Goal: Information Seeking & Learning: Learn about a topic

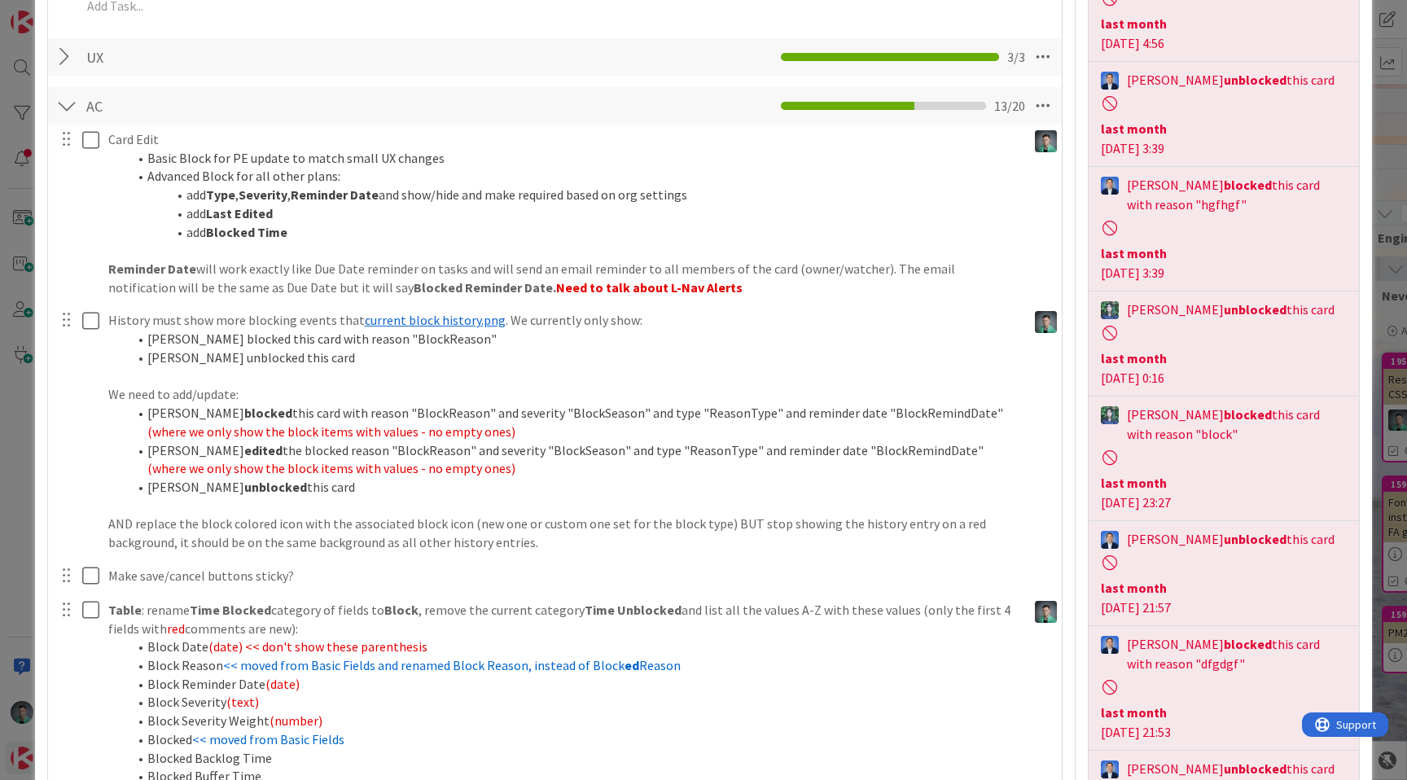
scroll to position [538, 0]
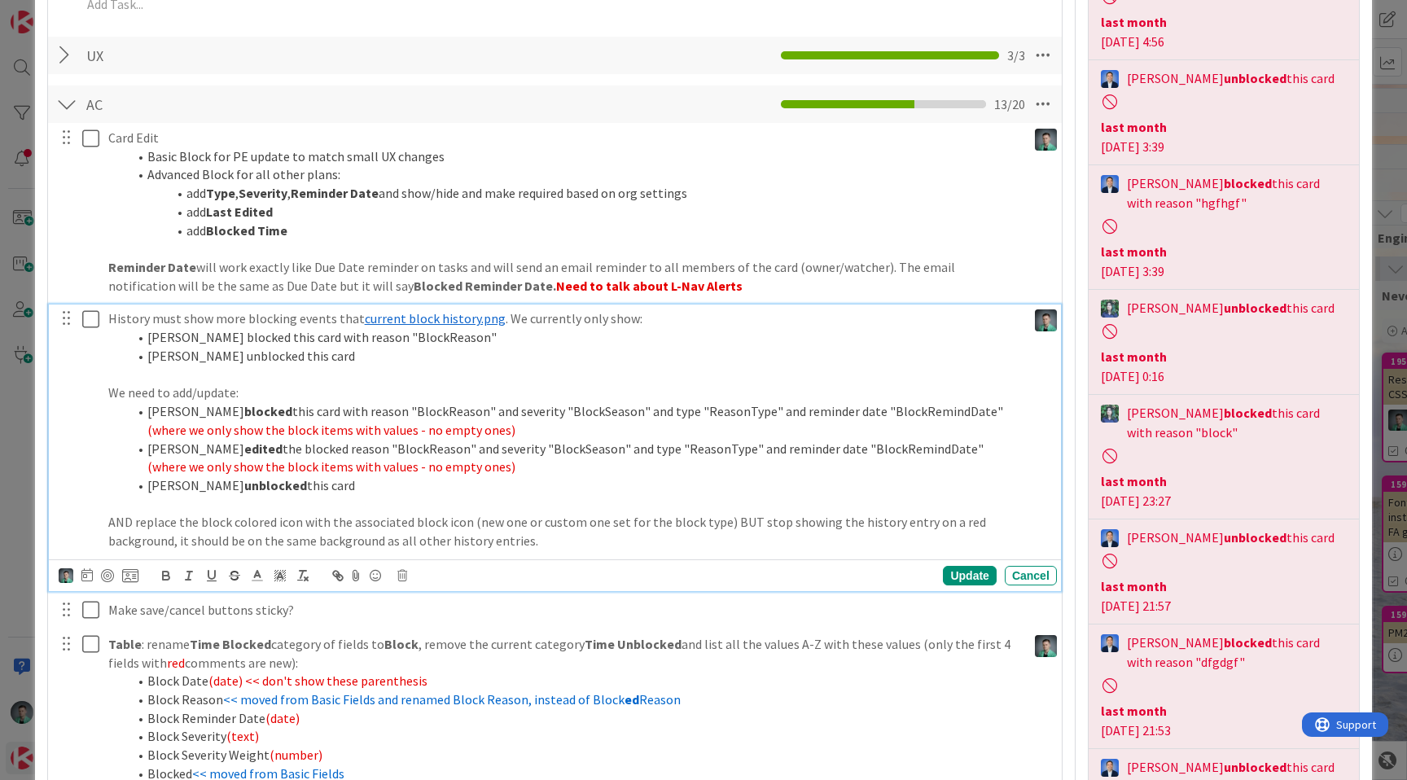
click at [429, 318] on span "current block history.png" at bounding box center [435, 318] width 141 height 16
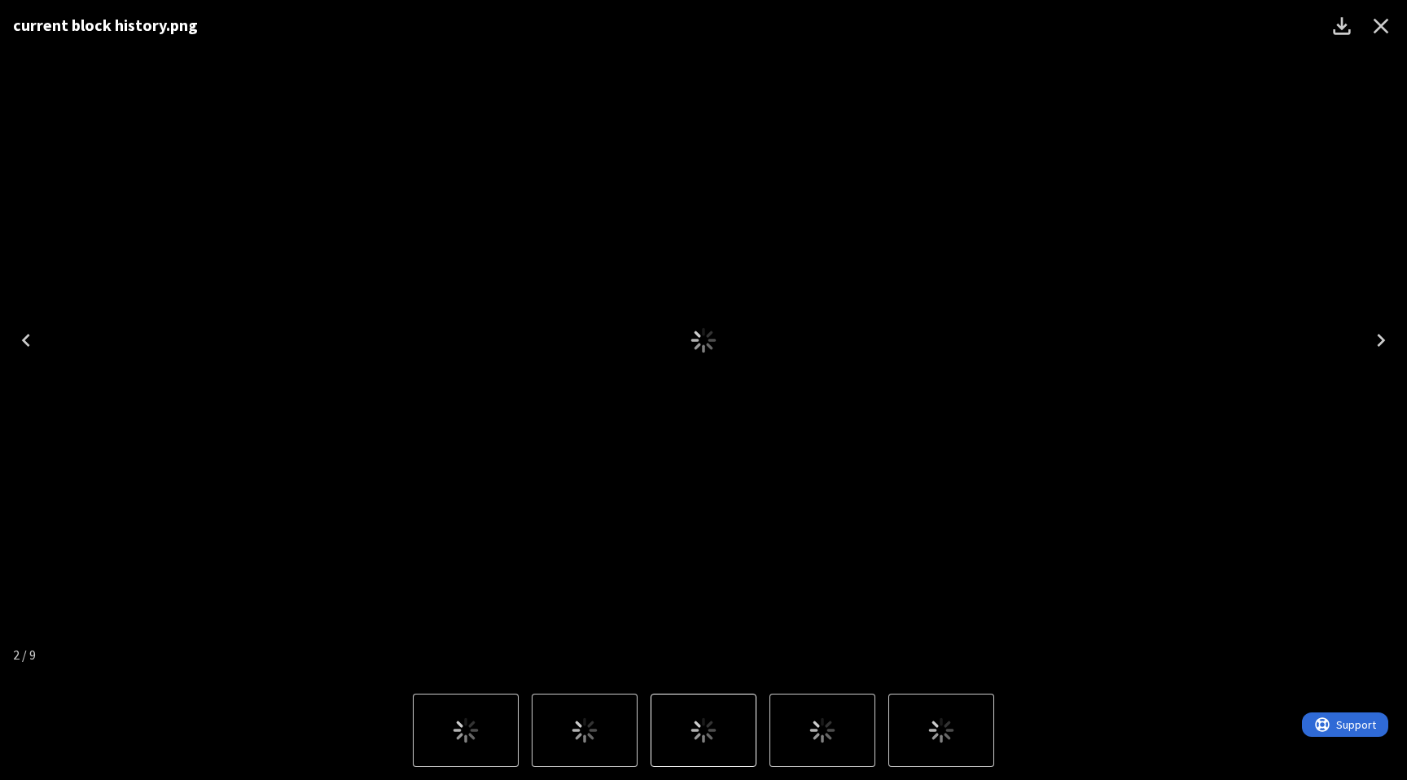
click at [422, 320] on div "current block history.png" at bounding box center [703, 340] width 1407 height 681
click at [1379, 19] on icon "Close" at bounding box center [1381, 26] width 26 height 26
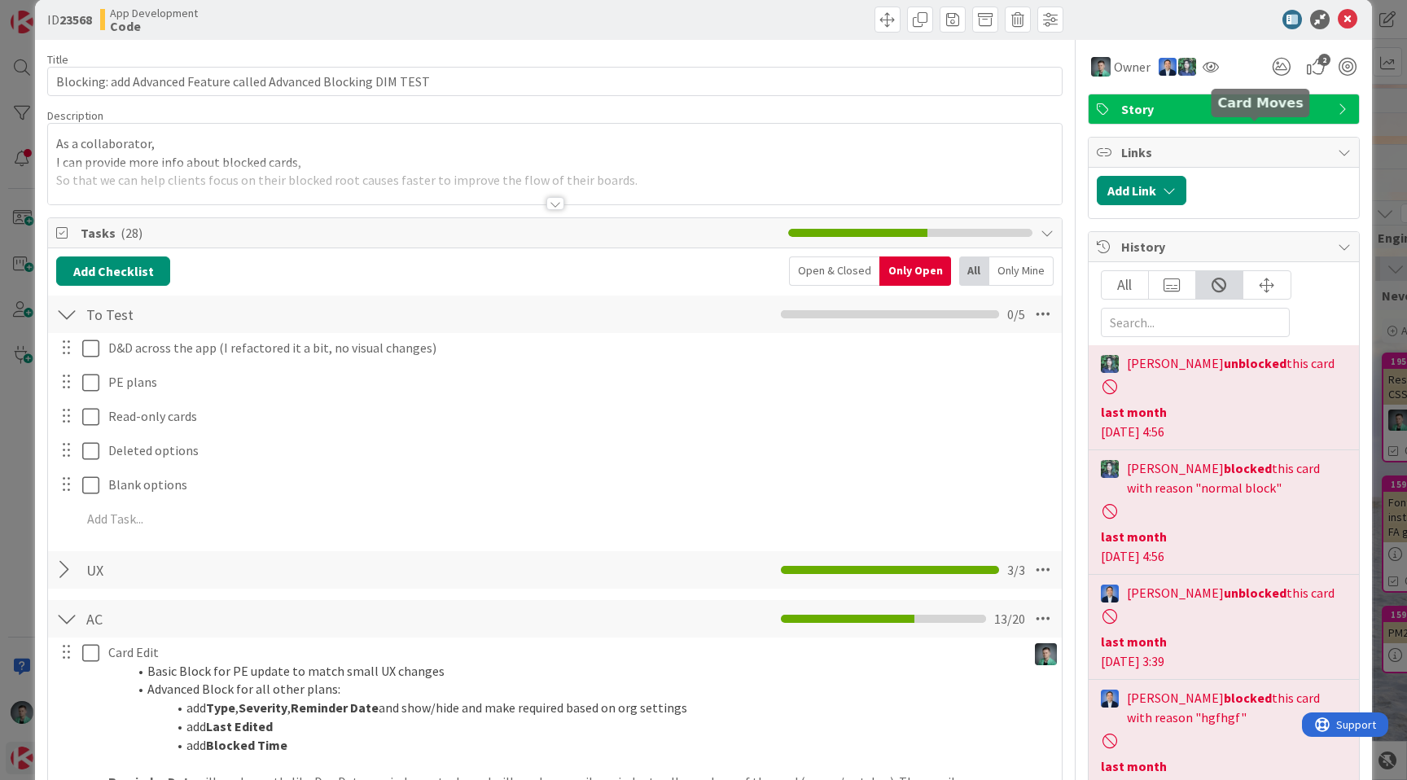
scroll to position [0, 0]
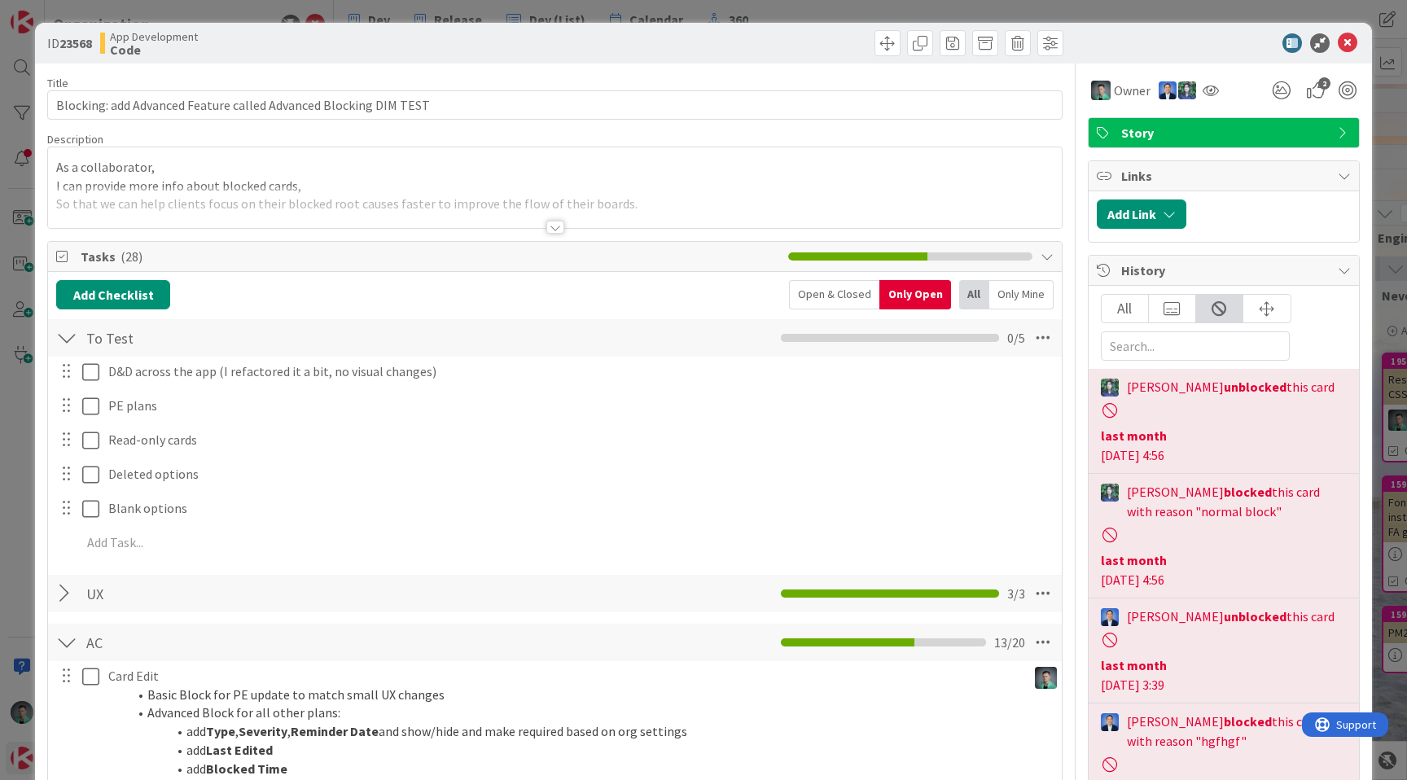
click at [1109, 305] on div "All" at bounding box center [1125, 309] width 47 height 28
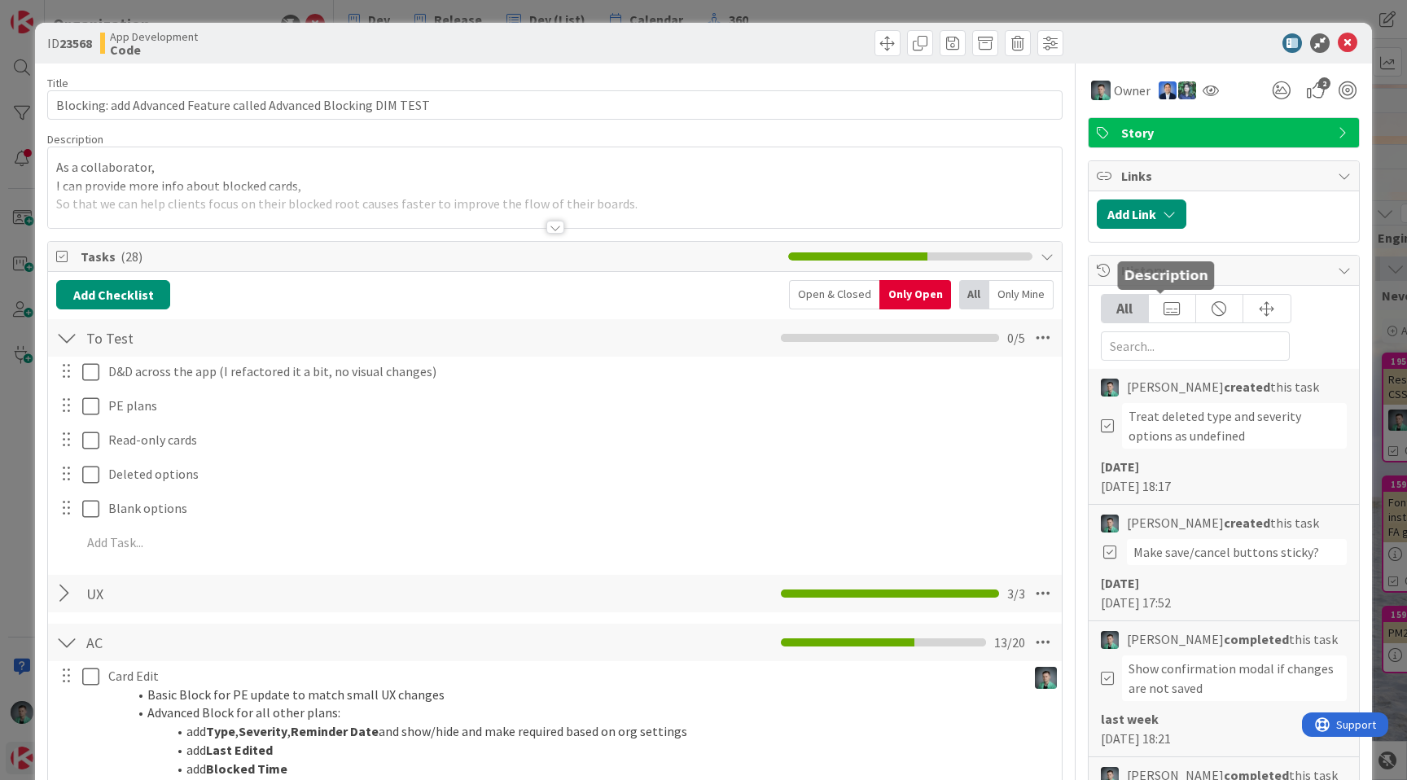
click at [1155, 299] on div at bounding box center [1172, 309] width 47 height 28
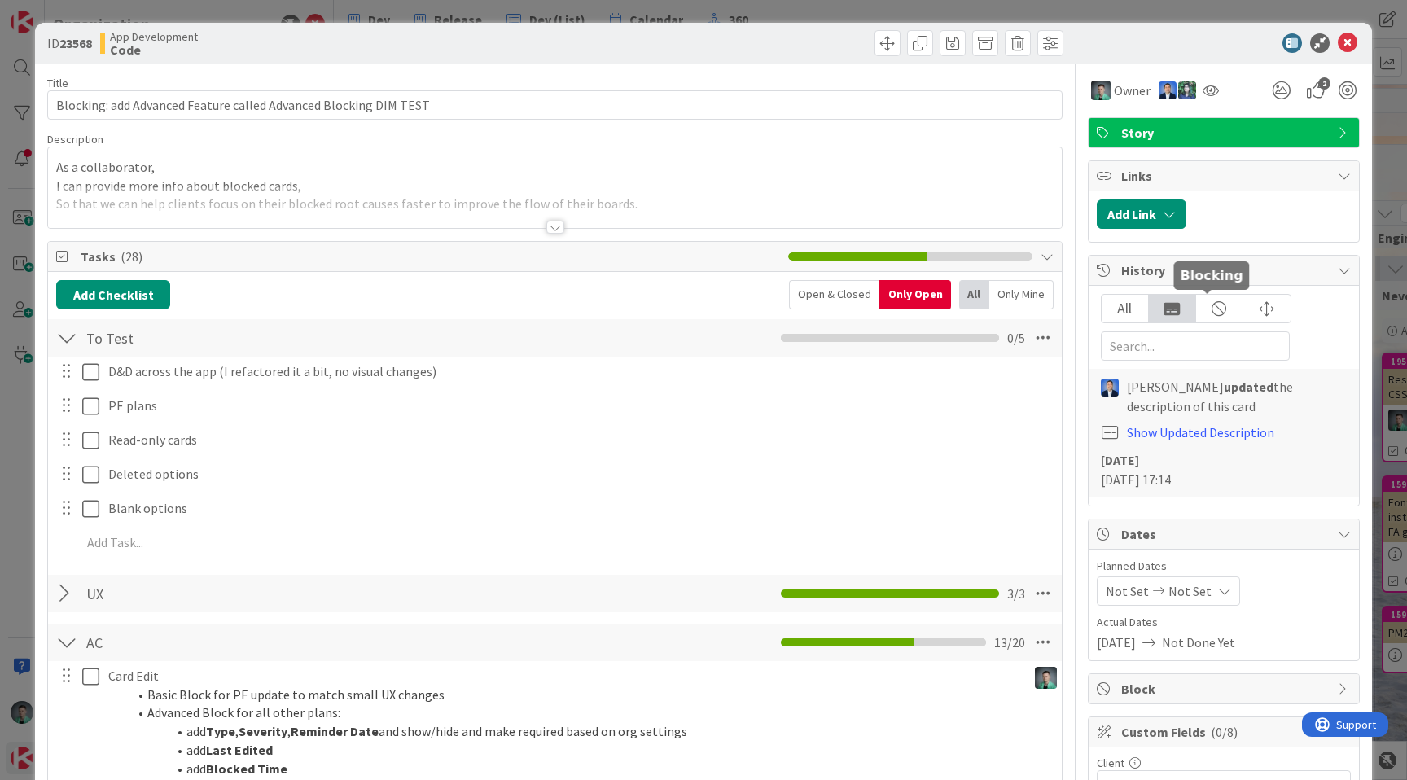
click at [1204, 308] on div at bounding box center [1219, 309] width 47 height 28
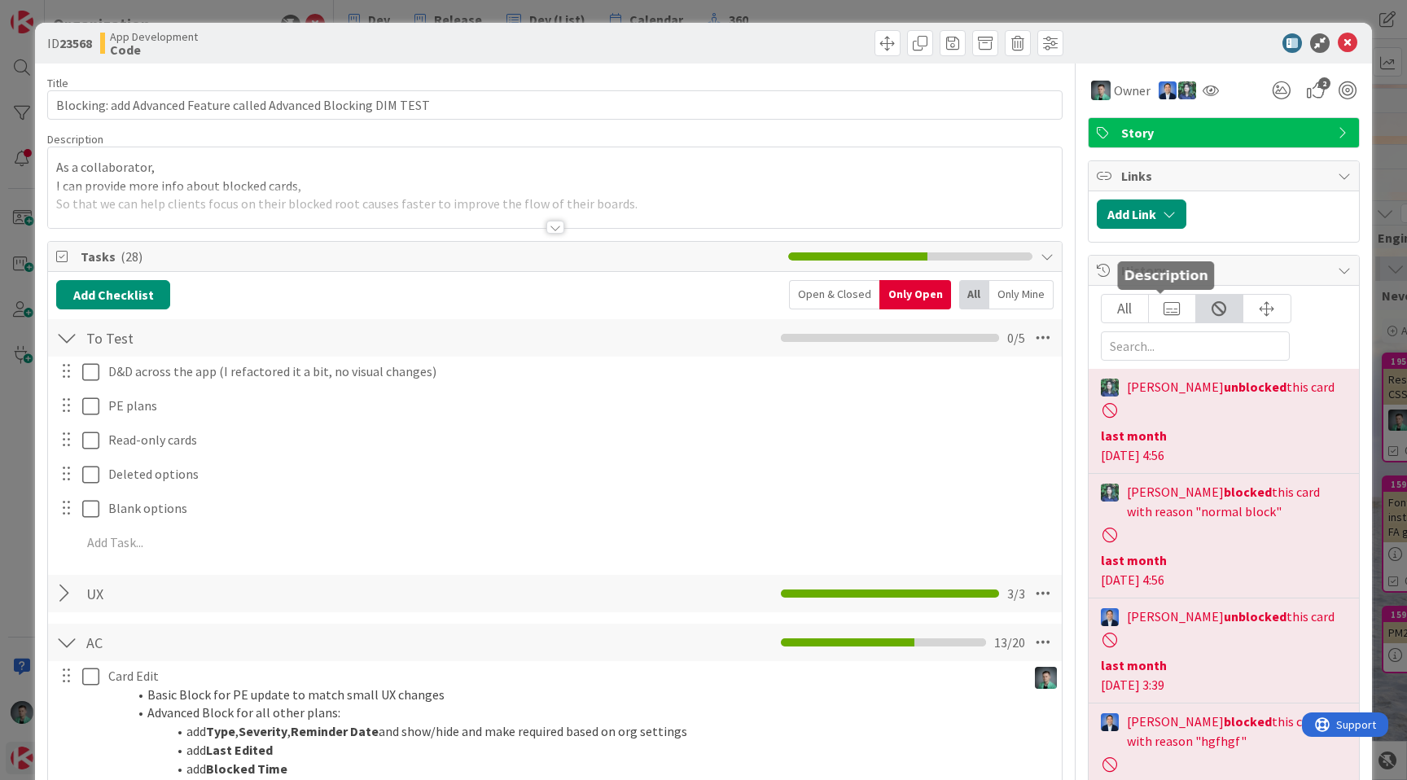
click at [1173, 311] on div at bounding box center [1172, 309] width 47 height 28
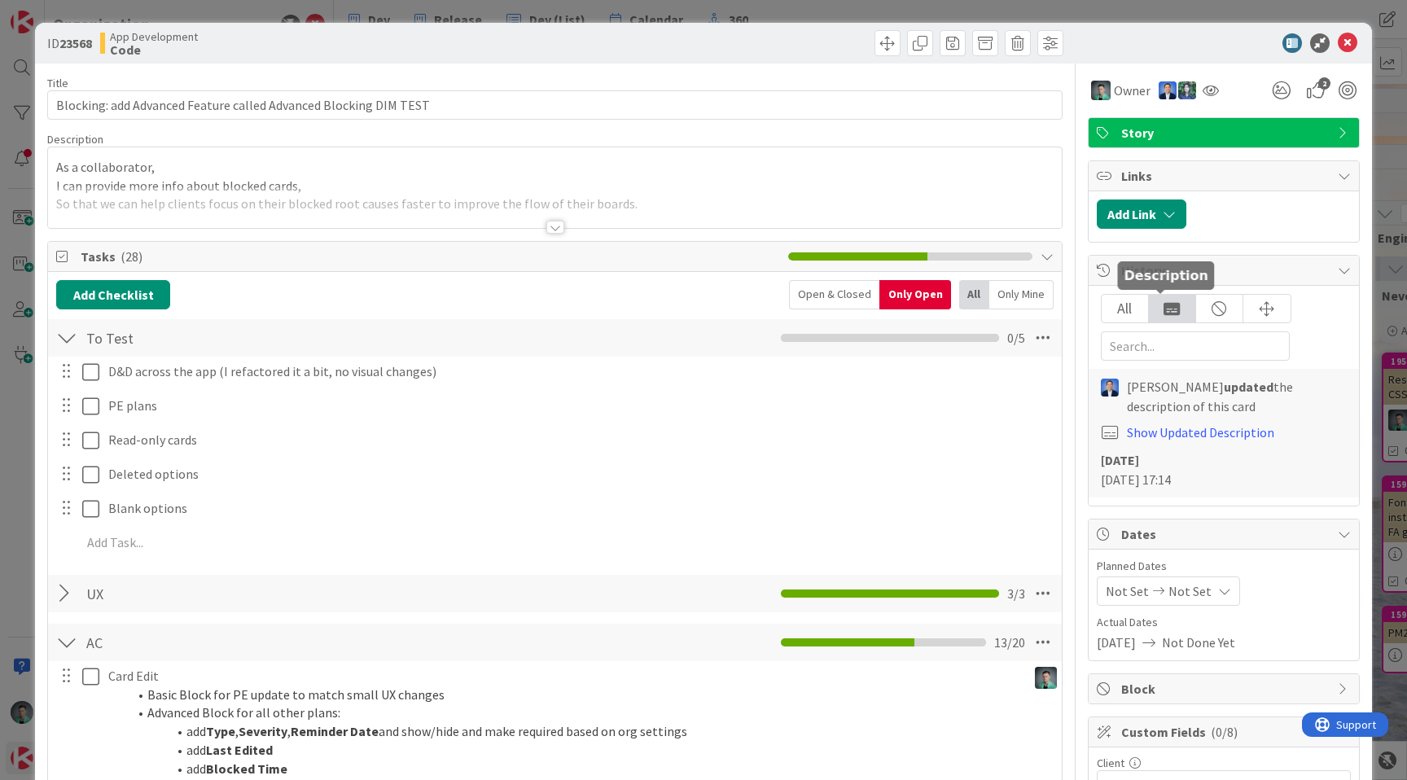
click at [1118, 309] on div "All" at bounding box center [1125, 309] width 47 height 28
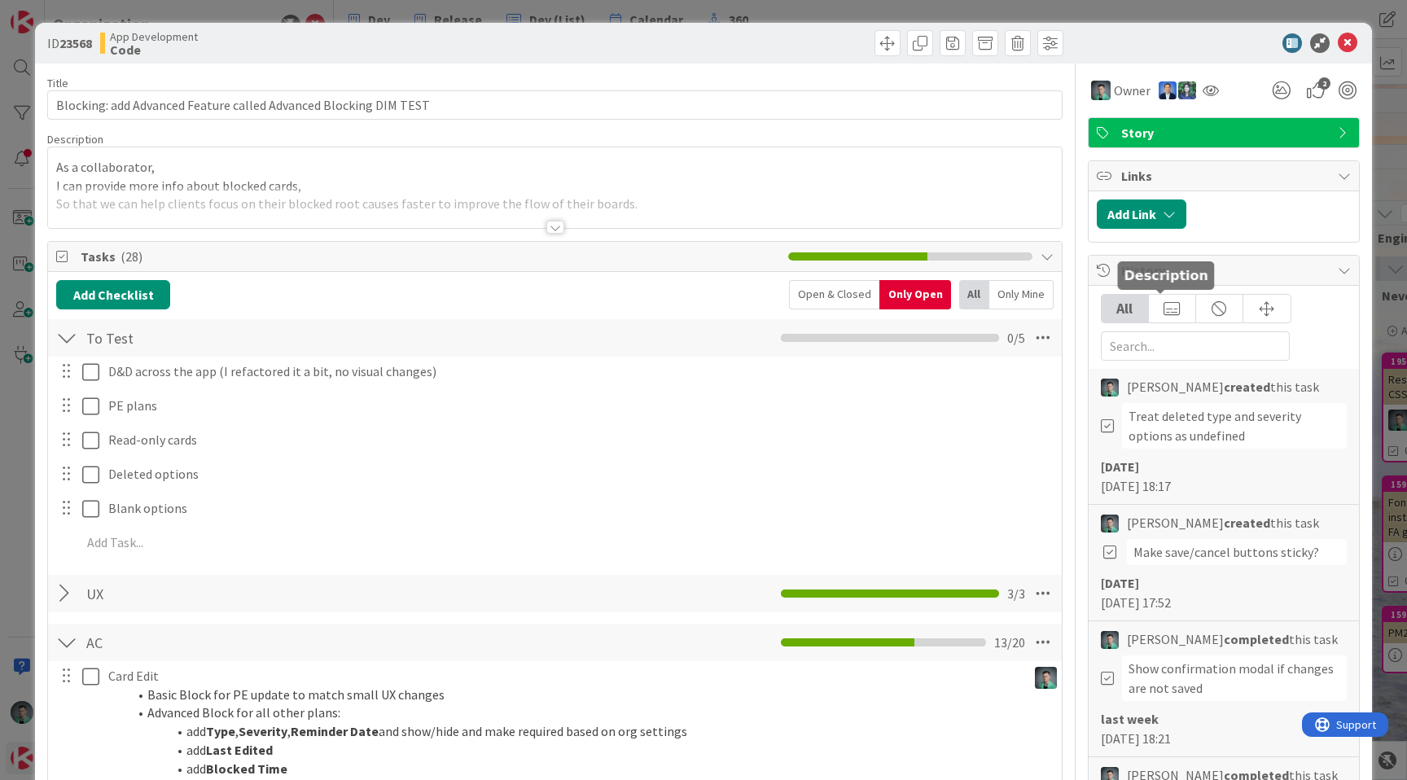
click at [1196, 307] on div at bounding box center [1219, 309] width 47 height 28
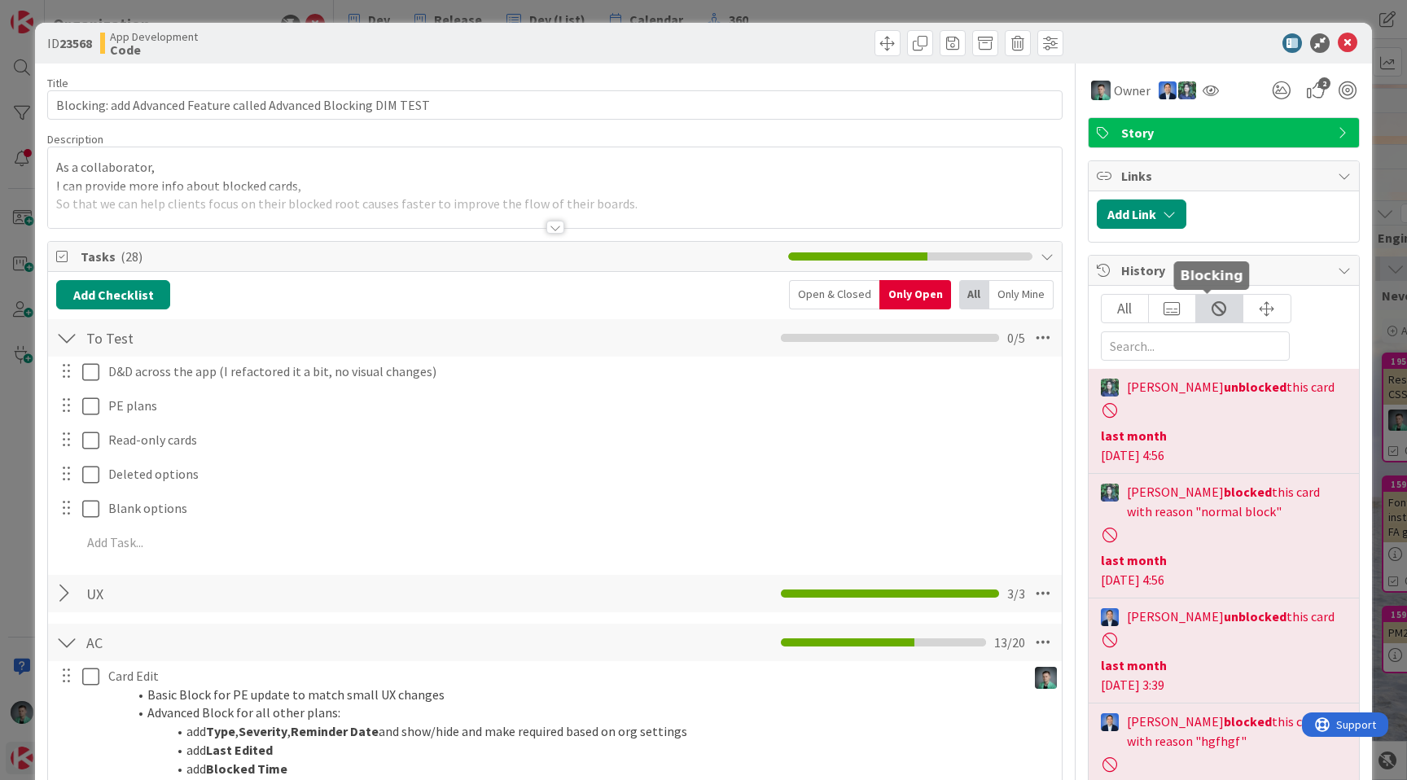
click at [1208, 307] on div at bounding box center [1219, 309] width 47 height 28
click at [1173, 309] on div at bounding box center [1172, 309] width 47 height 28
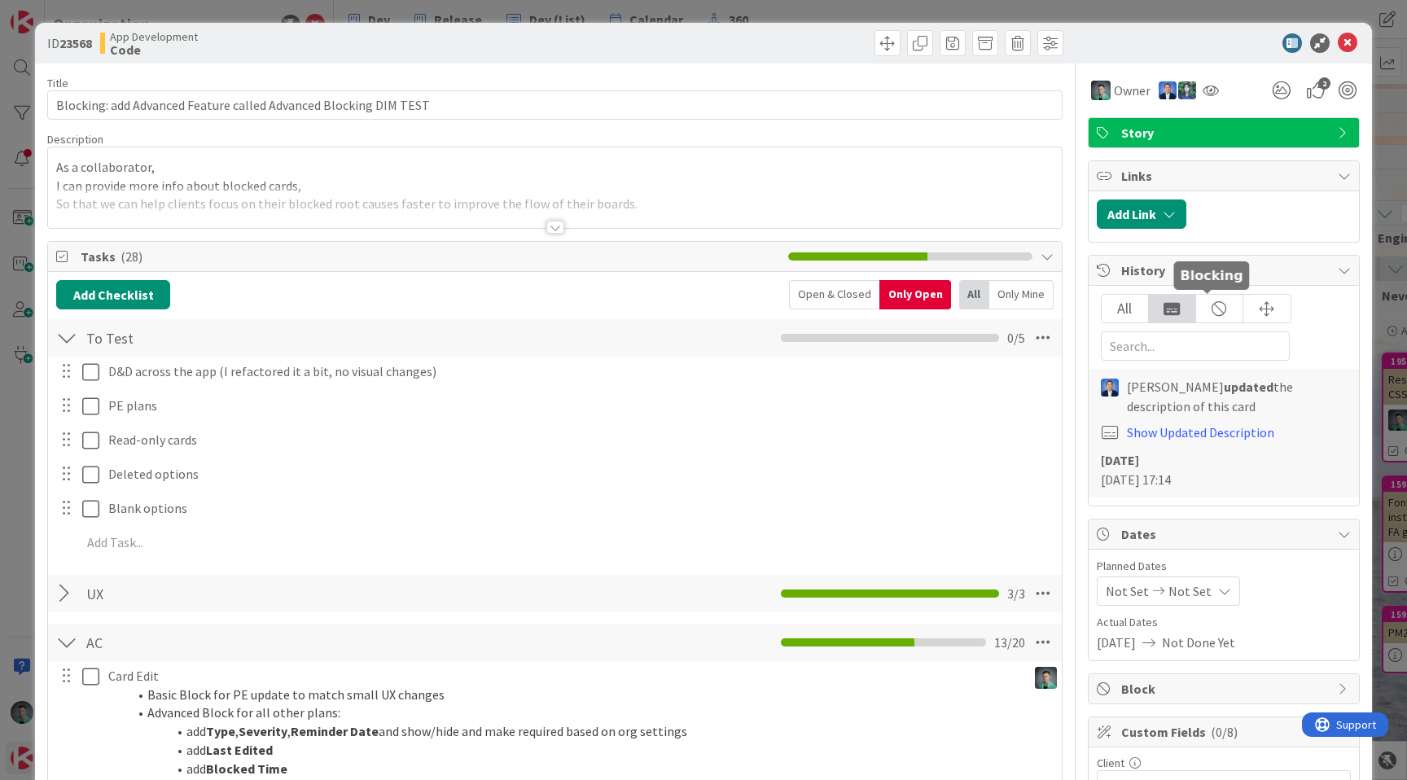
click at [1205, 314] on div at bounding box center [1219, 309] width 47 height 28
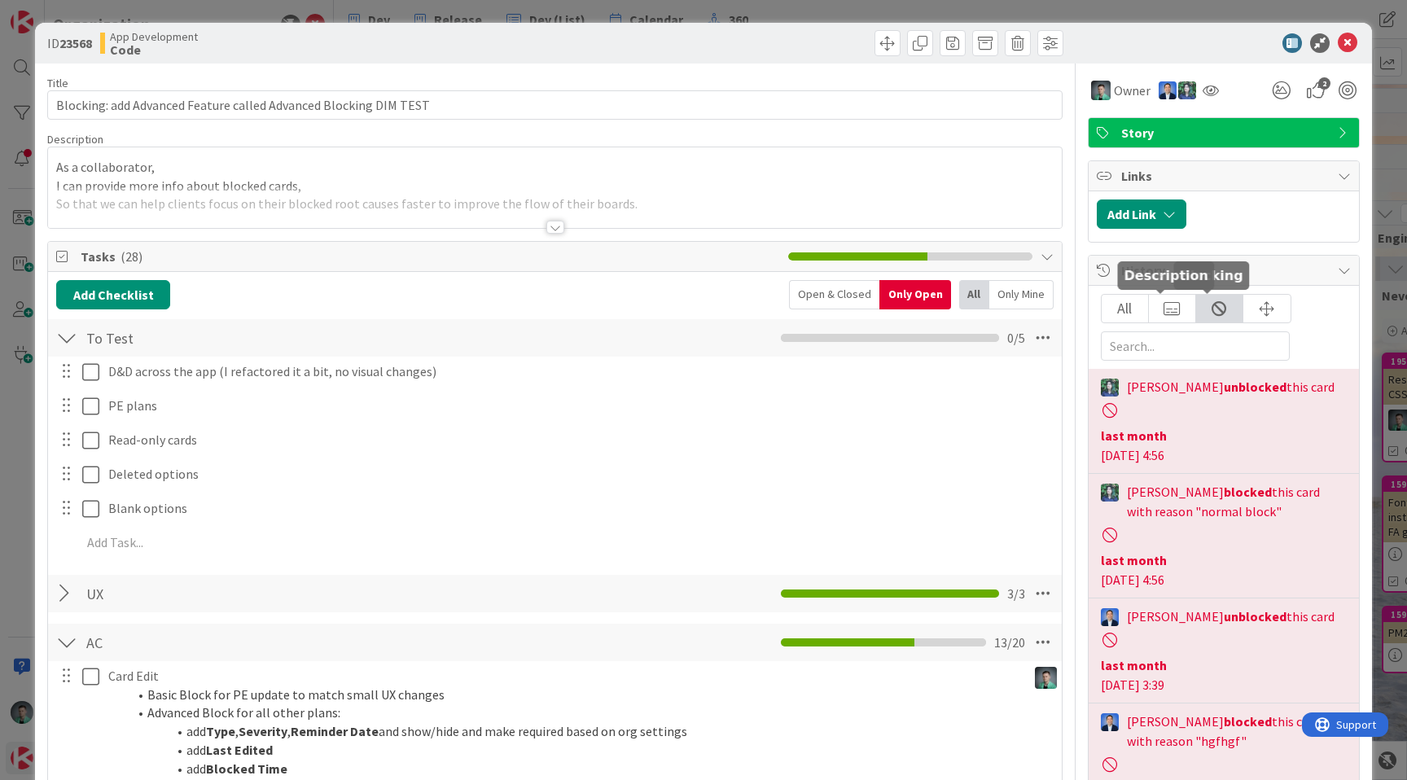
click at [1169, 312] on div at bounding box center [1172, 309] width 47 height 28
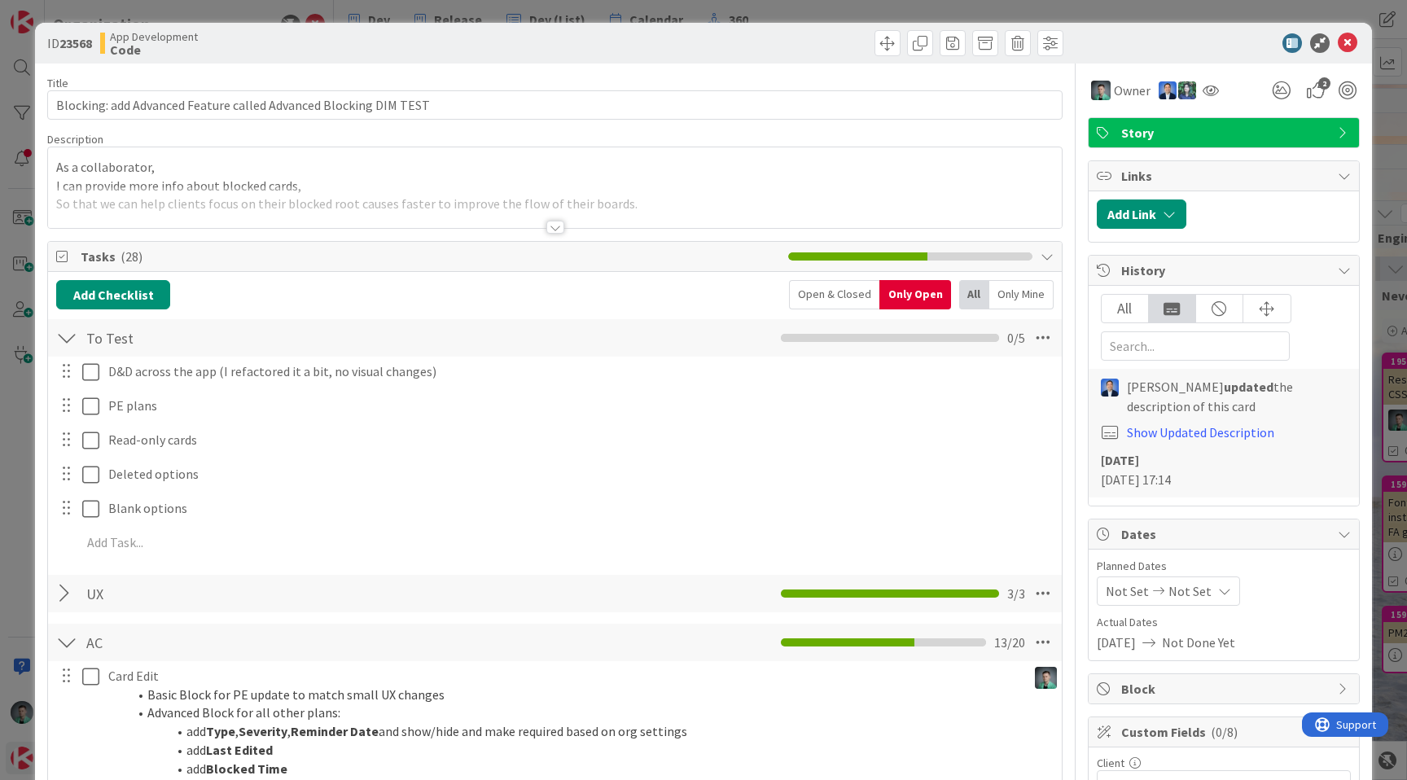
click at [1120, 312] on div "All" at bounding box center [1125, 309] width 47 height 28
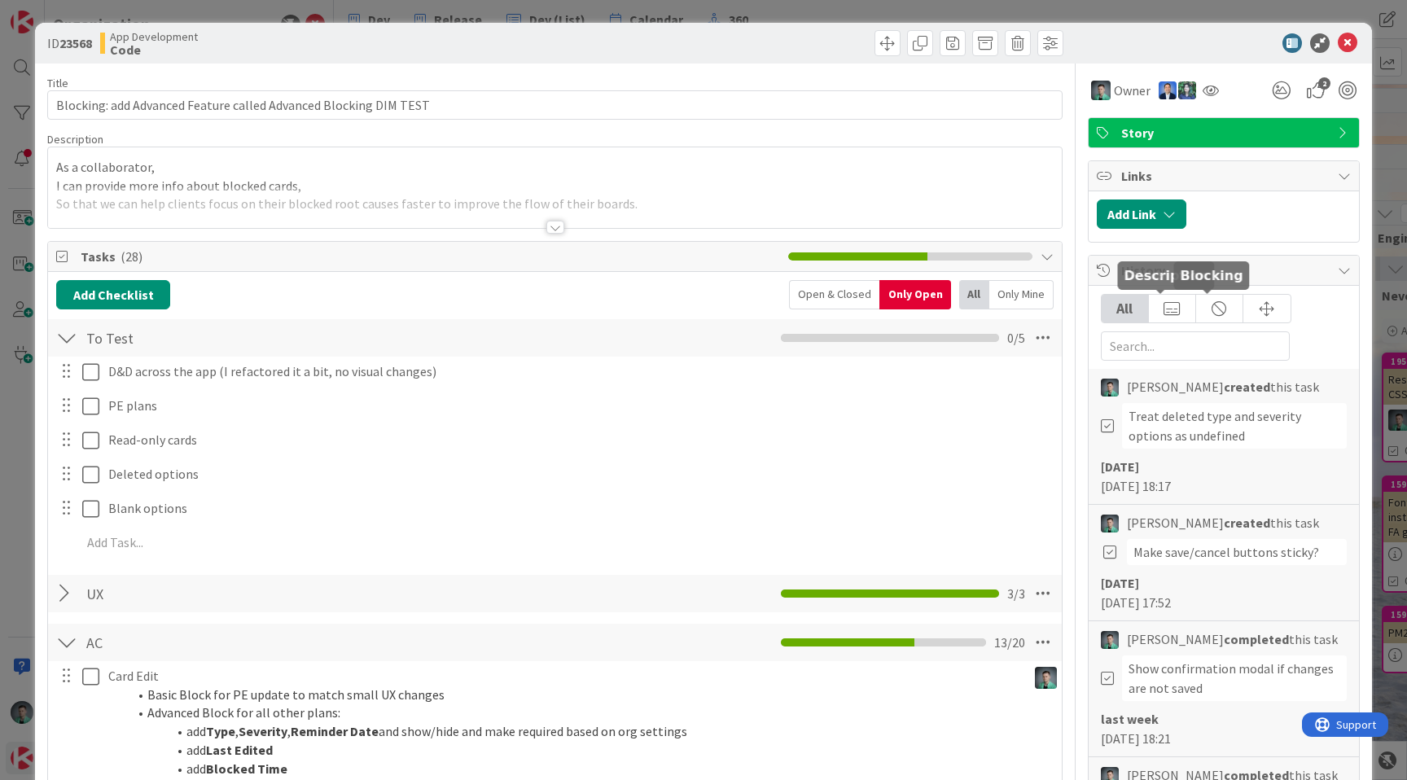
click at [1218, 309] on div at bounding box center [1219, 309] width 47 height 28
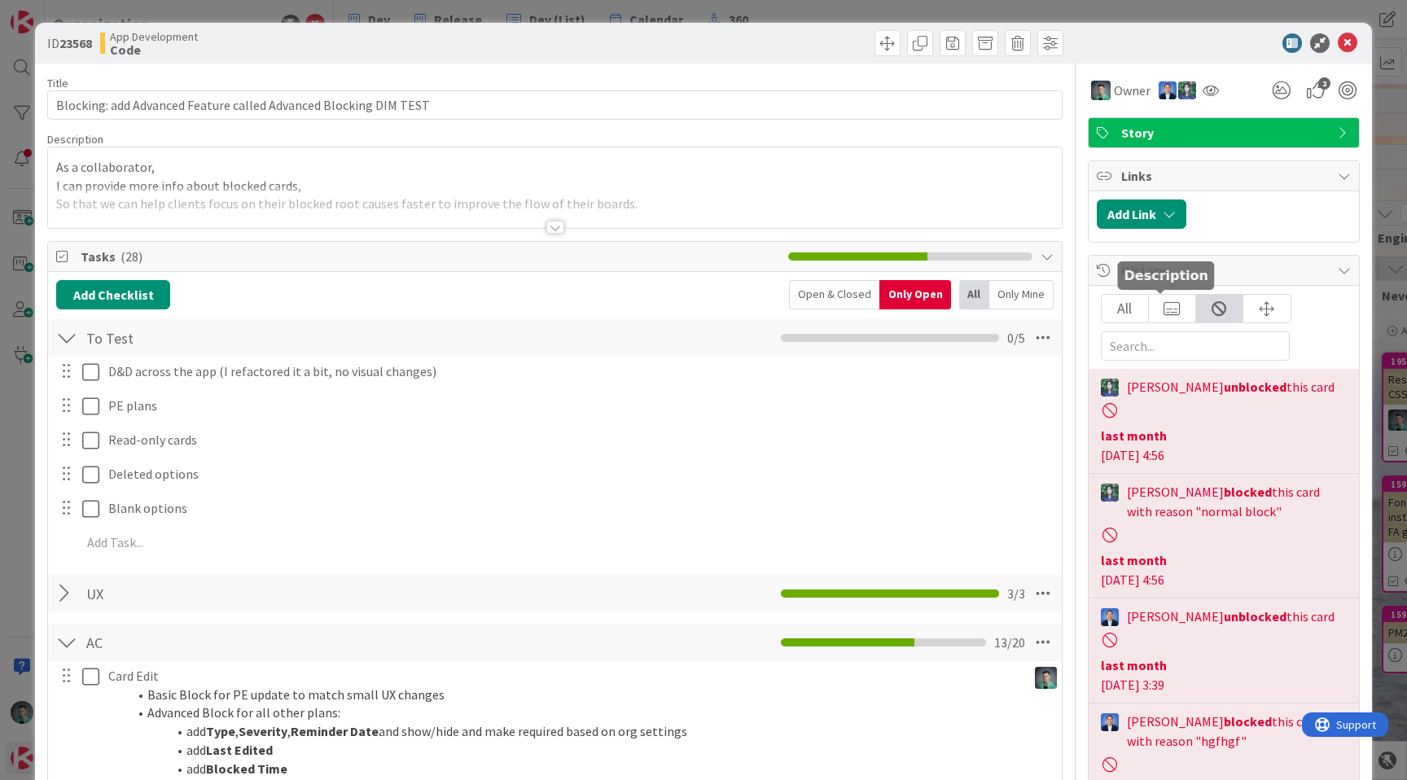
click at [1177, 316] on div at bounding box center [1172, 309] width 47 height 28
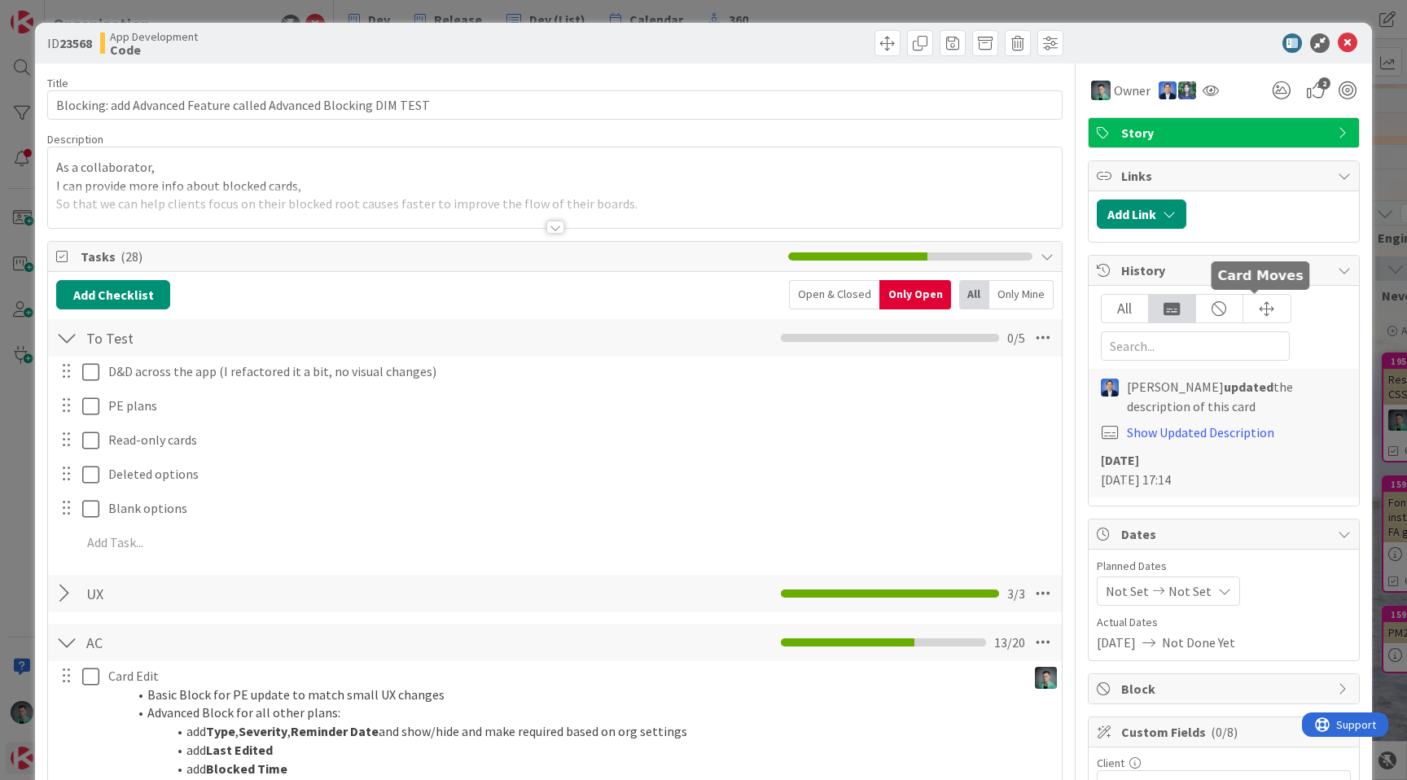
click at [1261, 309] on div at bounding box center [1266, 309] width 47 height 28
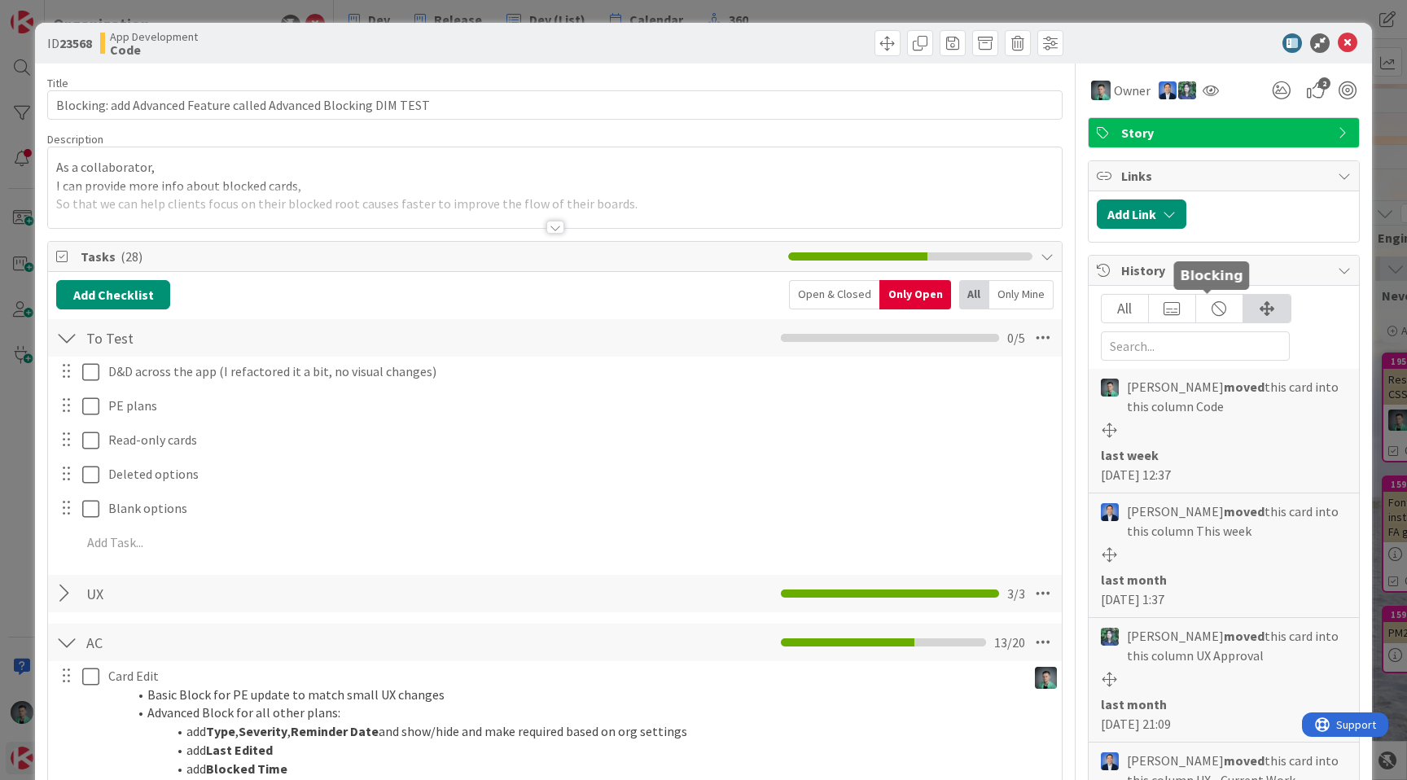
click at [1206, 316] on div at bounding box center [1219, 309] width 47 height 28
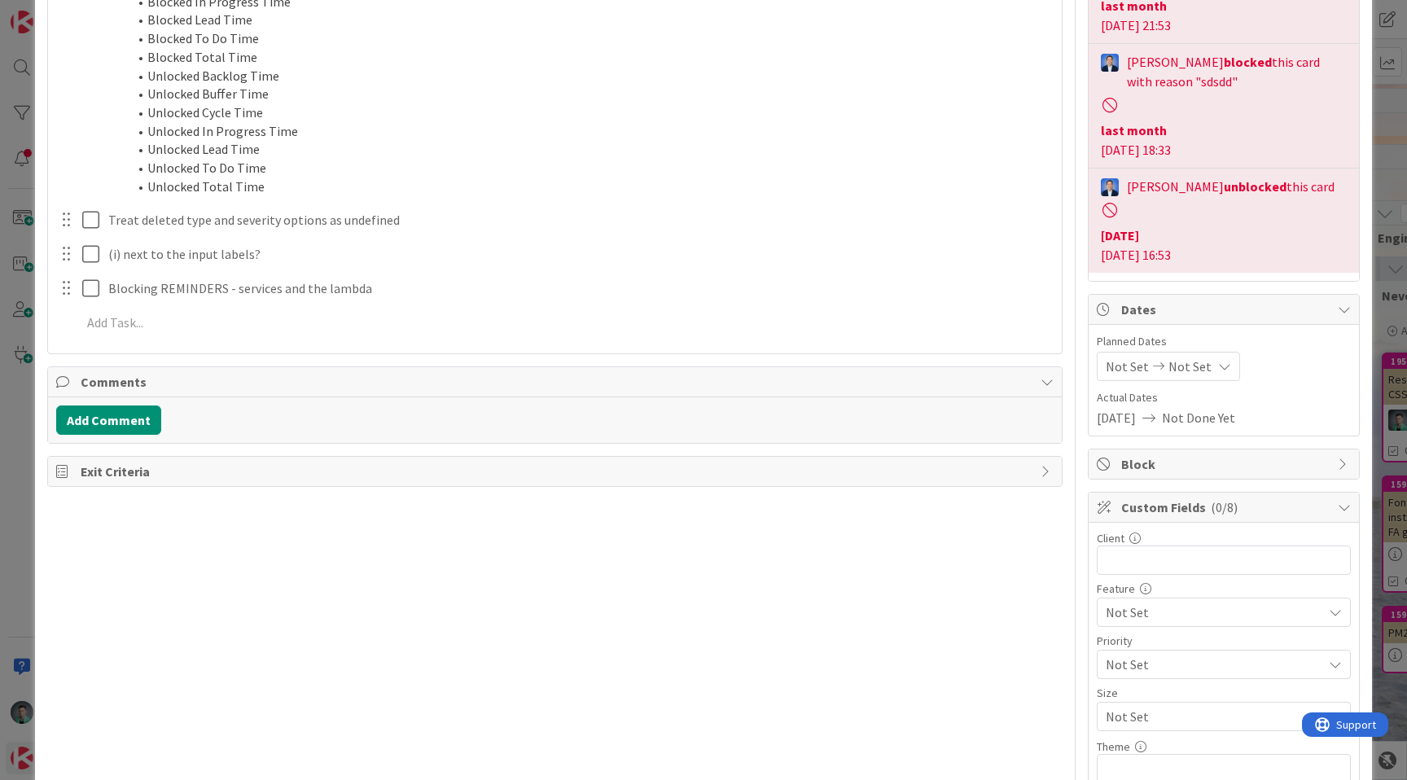
scroll to position [1340, 0]
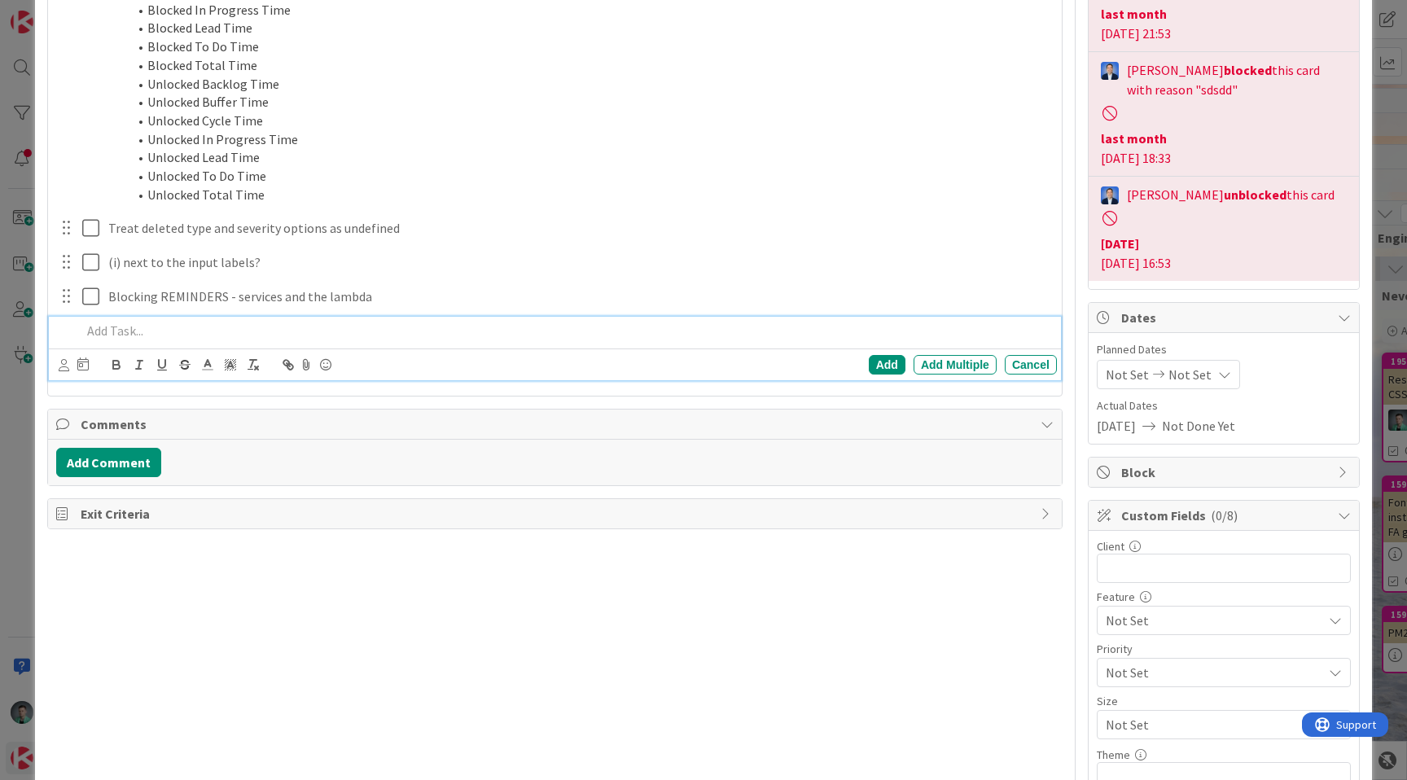
click at [365, 338] on p at bounding box center [565, 331] width 969 height 19
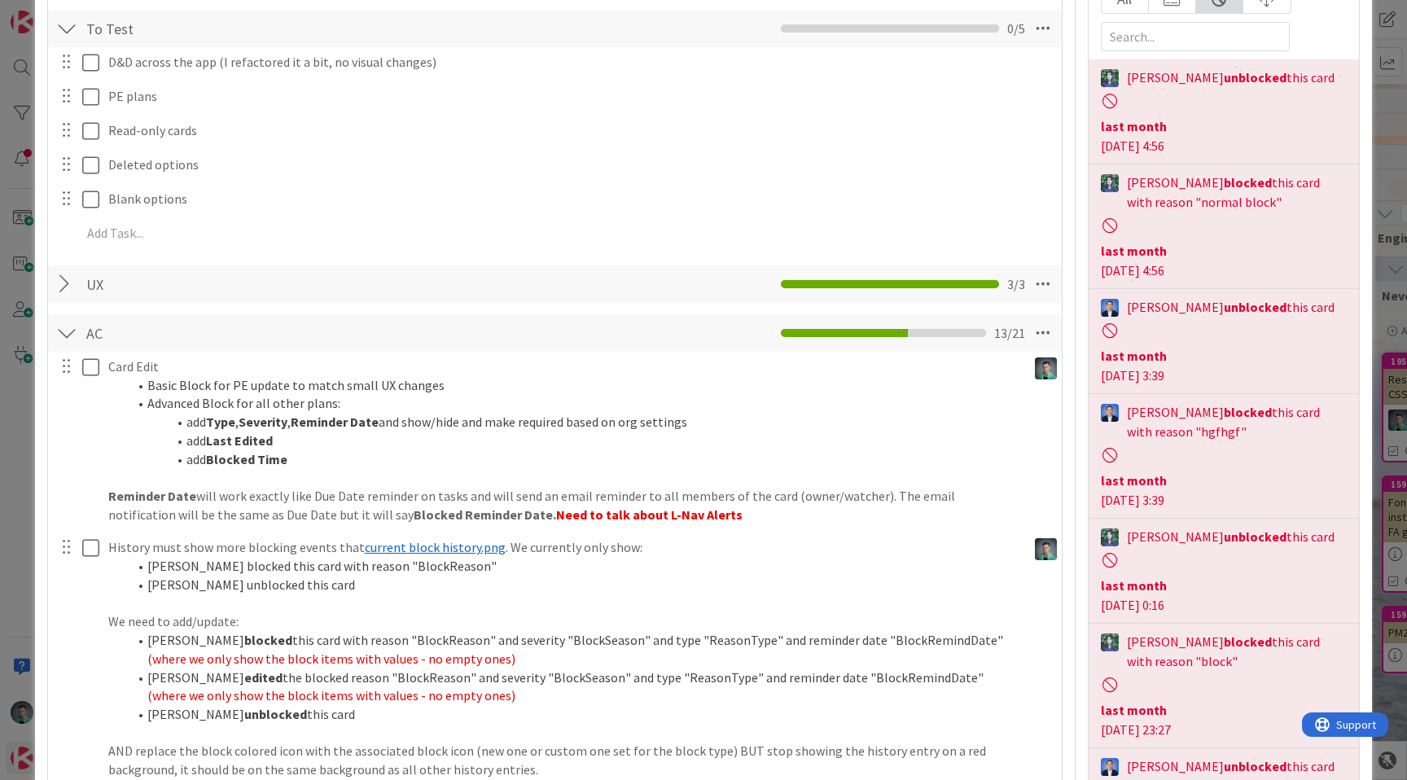
scroll to position [311, 0]
click at [278, 678] on strong "edited" at bounding box center [263, 676] width 38 height 16
copy strong "edited"
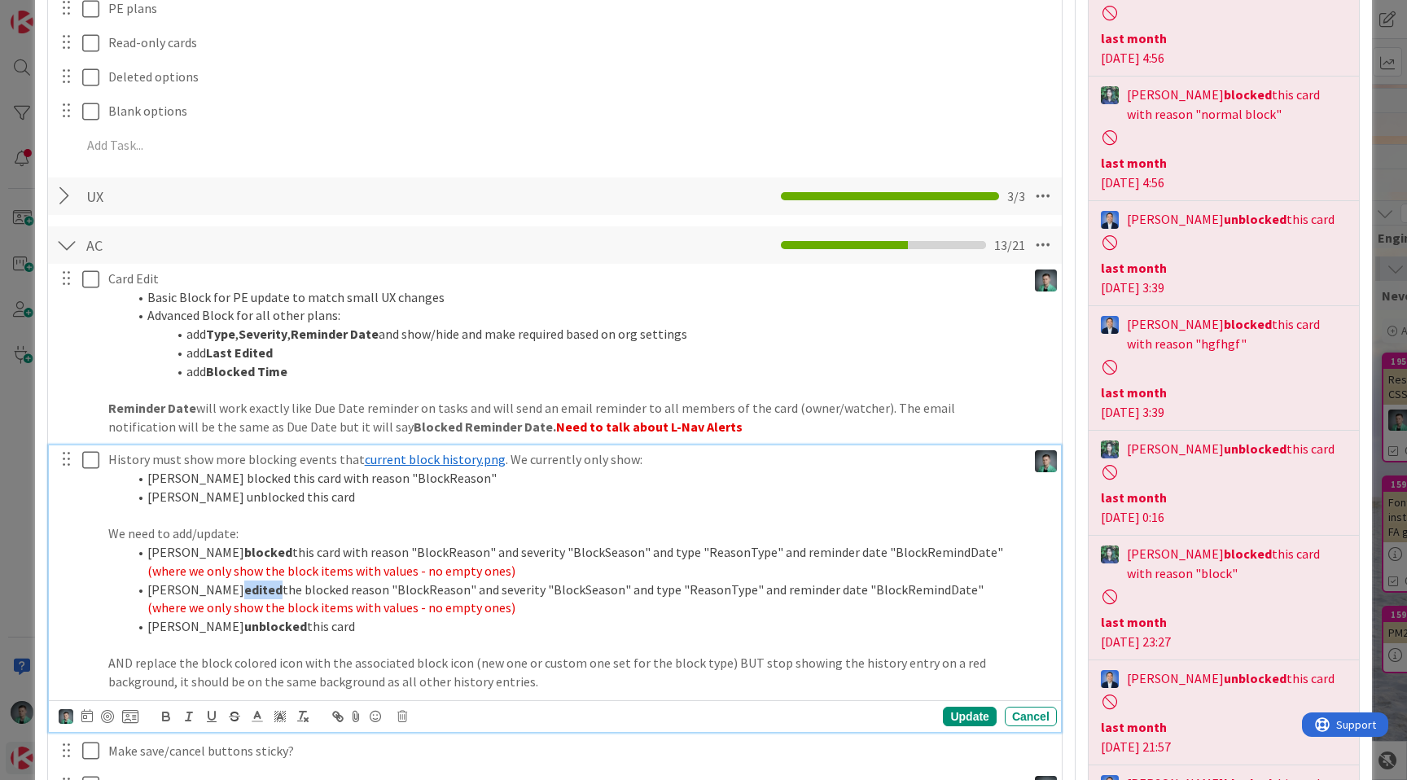
scroll to position [400, 0]
